Goal: Transaction & Acquisition: Purchase product/service

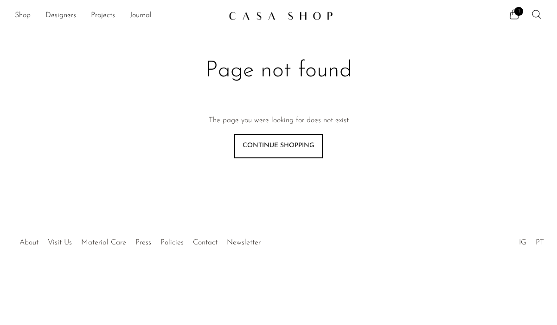
click at [20, 17] on link "Shop" at bounding box center [23, 16] width 16 height 12
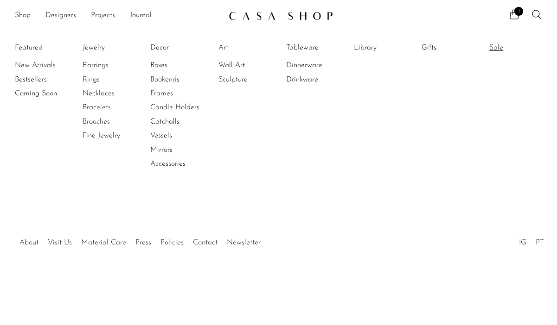
click at [496, 48] on link "Sale" at bounding box center [524, 48] width 70 height 10
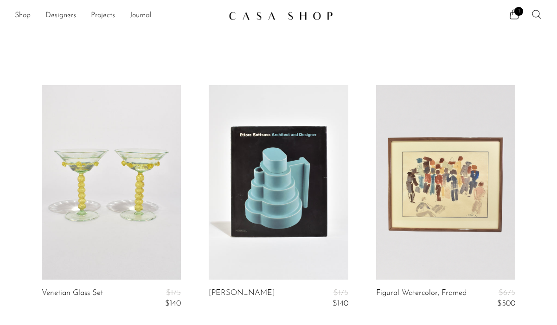
click at [537, 11] on icon at bounding box center [536, 14] width 11 height 11
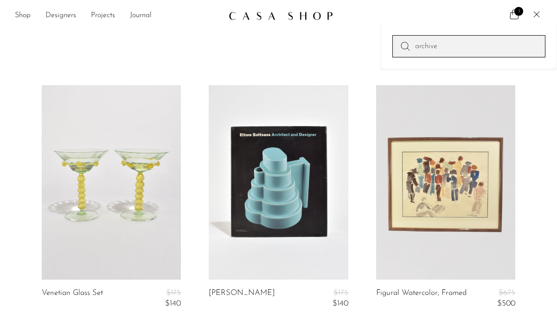
type input "archive"
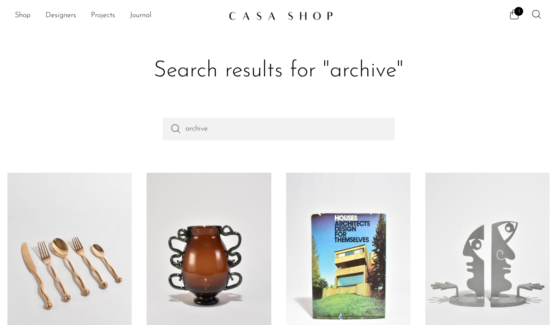
click at [73, 223] on link at bounding box center [69, 265] width 124 height 185
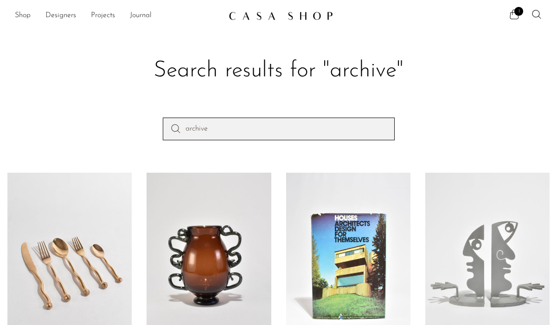
drag, startPoint x: 276, startPoint y: 134, endPoint x: 129, endPoint y: 107, distance: 149.1
type input "a"
type input "sample"
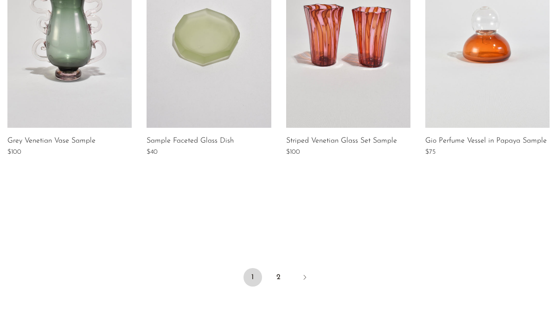
scroll to position [821, 0]
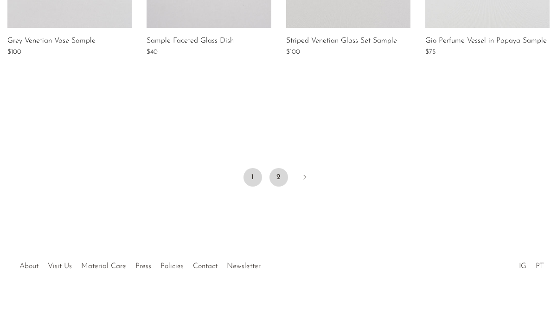
click at [279, 178] on link "2" at bounding box center [278, 177] width 19 height 19
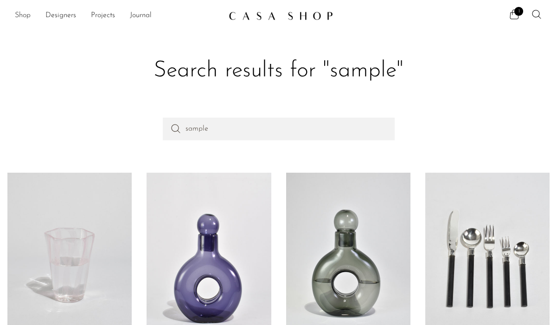
click at [28, 15] on link "Shop" at bounding box center [23, 16] width 16 height 12
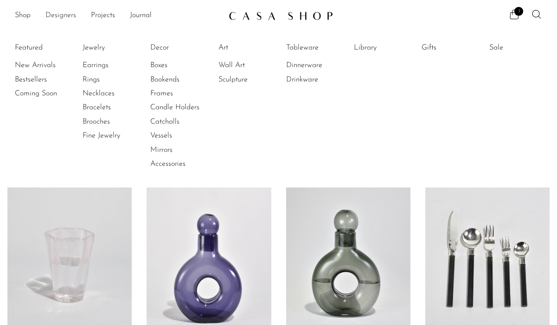
click at [68, 18] on link "Designers" at bounding box center [60, 16] width 31 height 12
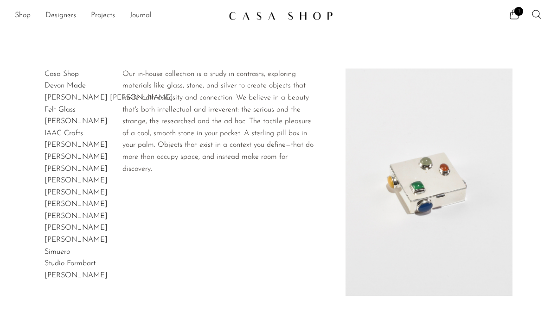
click at [64, 76] on link "Casa Shop" at bounding box center [62, 73] width 34 height 7
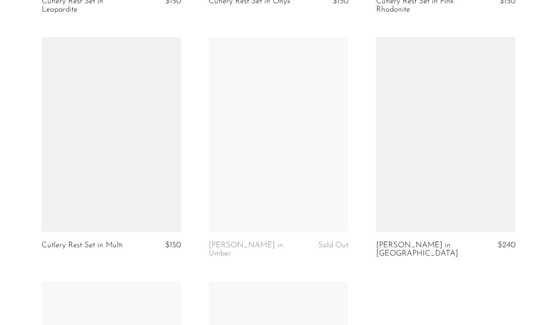
scroll to position [1336, 0]
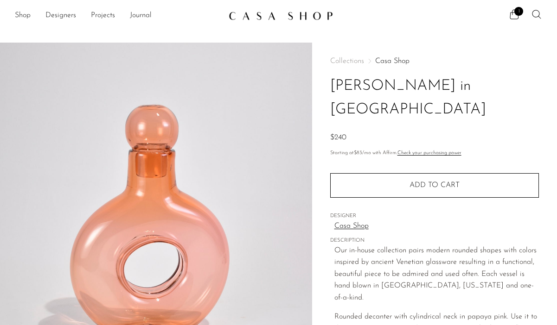
click at [535, 13] on icon at bounding box center [536, 14] width 11 height 11
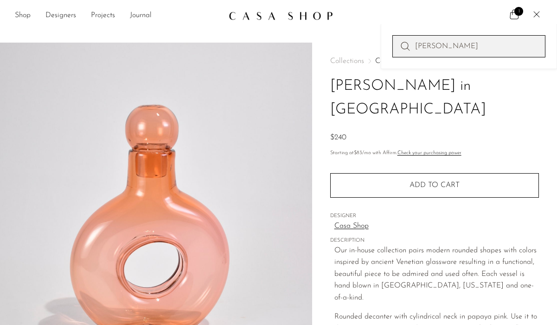
type input "[PERSON_NAME]"
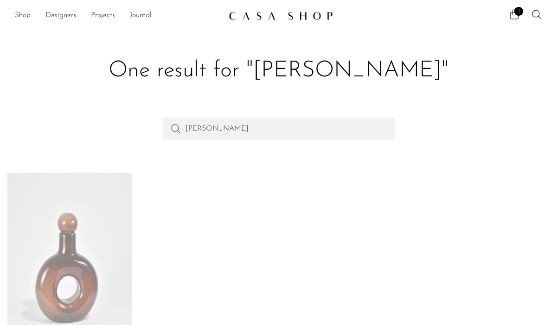
click at [94, 212] on link at bounding box center [69, 265] width 124 height 185
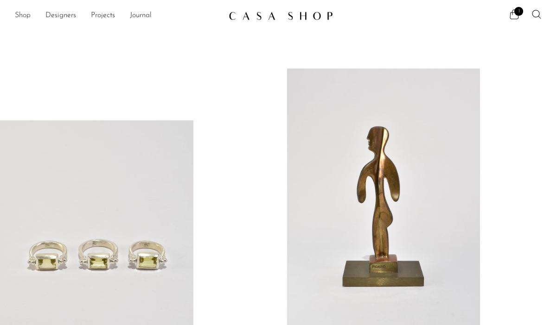
click at [18, 16] on link "Shop" at bounding box center [23, 16] width 16 height 12
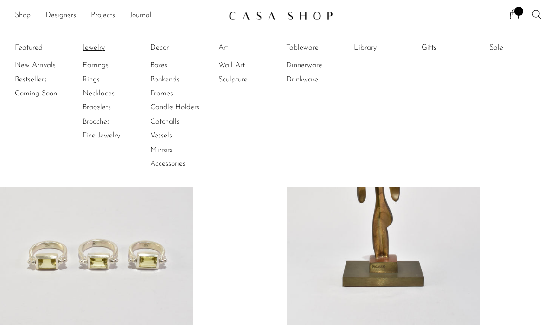
click at [99, 49] on link "Jewelry" at bounding box center [118, 48] width 70 height 10
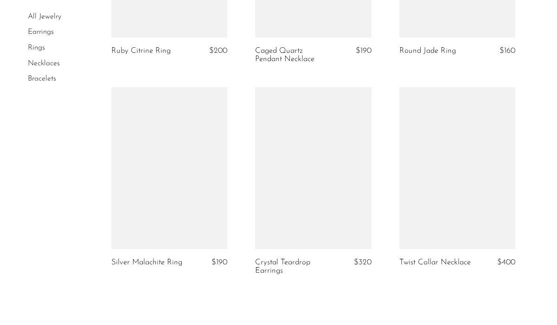
scroll to position [2511, 0]
